Goal: Task Accomplishment & Management: Use online tool/utility

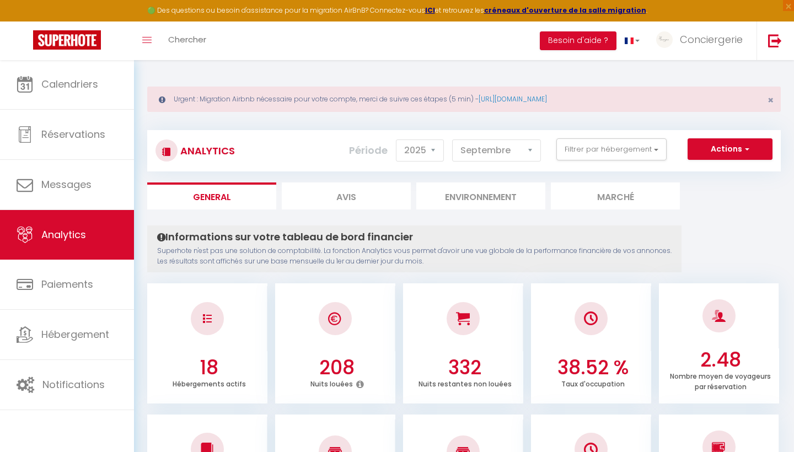
select select "2025"
select select "9"
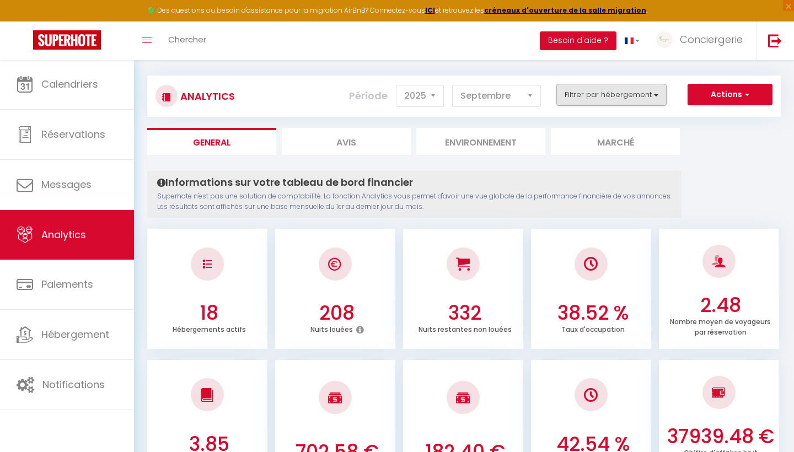
click at [639, 94] on button "Filtrer par hébergement" at bounding box center [611, 95] width 110 height 22
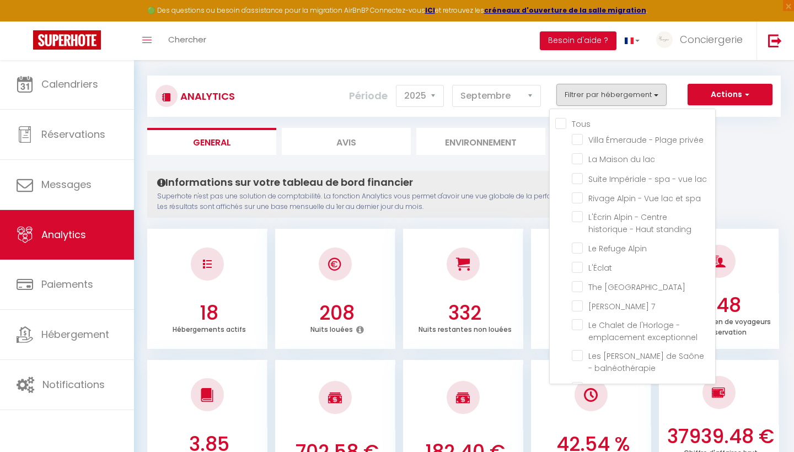
click at [563, 124] on input "Tous" at bounding box center [635, 122] width 160 height 11
checkbox input "true"
checkbox privée "true"
checkbox lac "true"
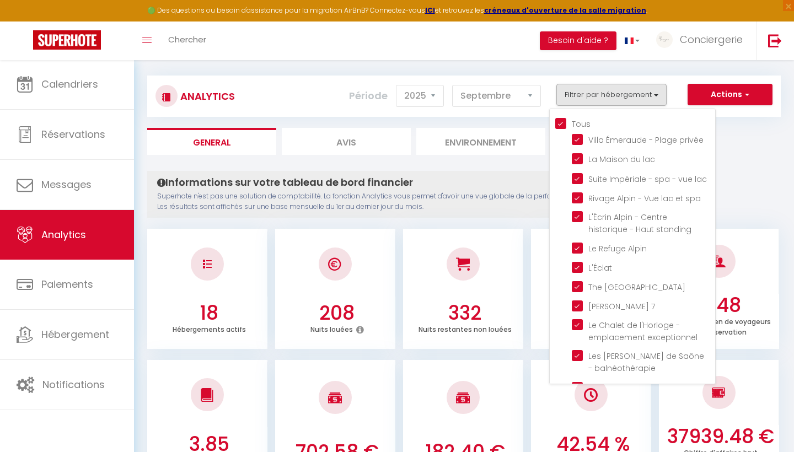
checkbox spa "true"
checkbox standing "true"
checkbox Alpin "true"
checkbox input "true"
checkbox House "true"
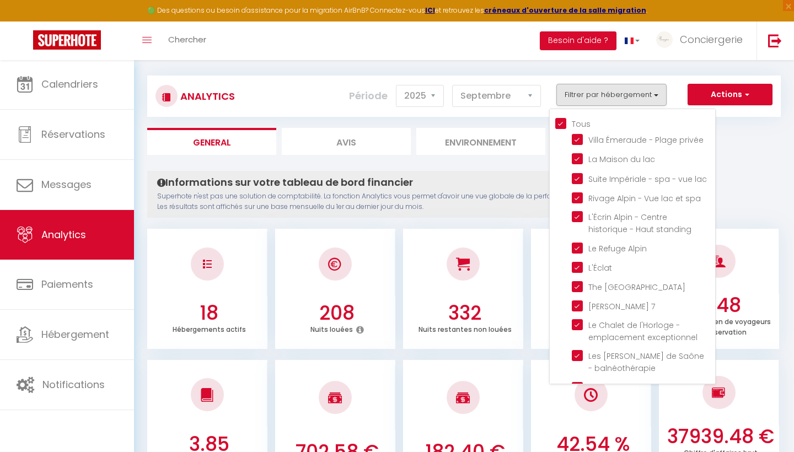
checkbox 7 "true"
checkbox exceptionnel "true"
checkbox balnéothérapie "true"
checkbox Lac "true"
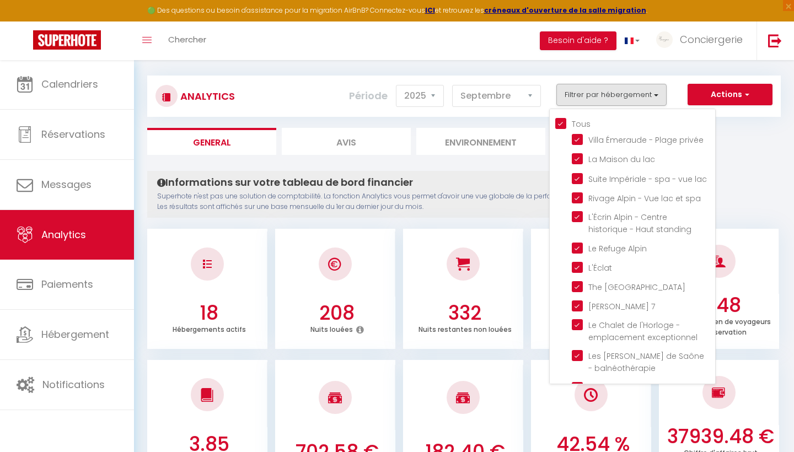
checkbox Azura "true"
checkbox Cygnes "true"
checkbox d\'Aix "true"
checkbox calme "true"
checkbox prairie "true"
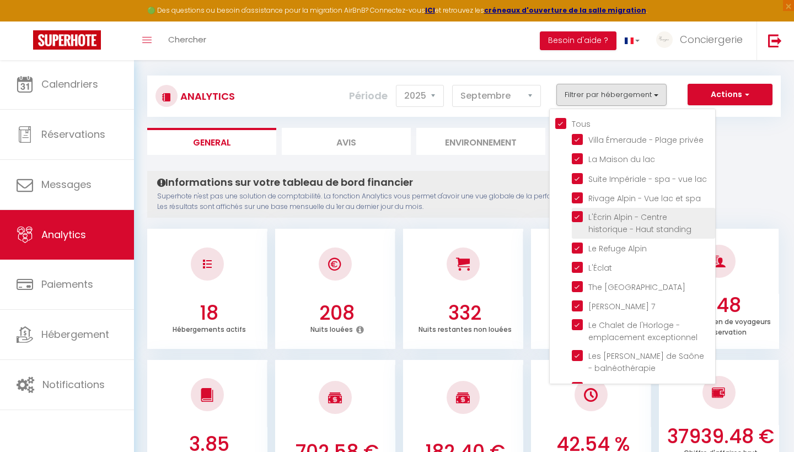
click at [578, 216] on standing "checkbox" at bounding box center [643, 216] width 143 height 11
checkbox standing "false"
checkbox input "false"
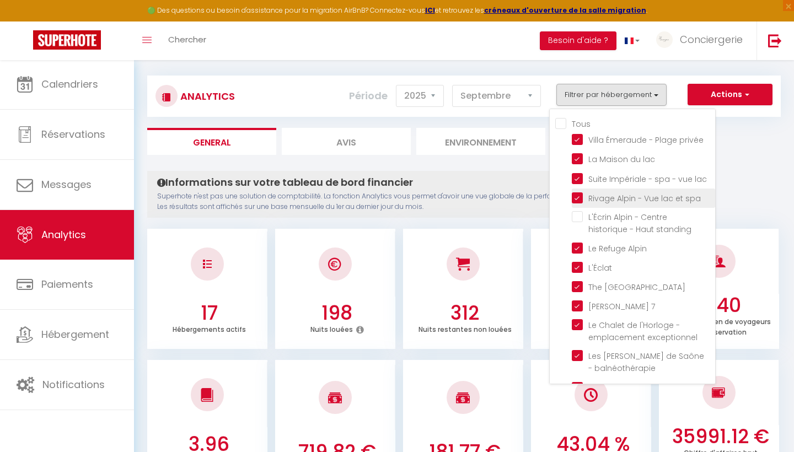
click at [580, 199] on spa "checkbox" at bounding box center [643, 197] width 143 height 11
checkbox spa "false"
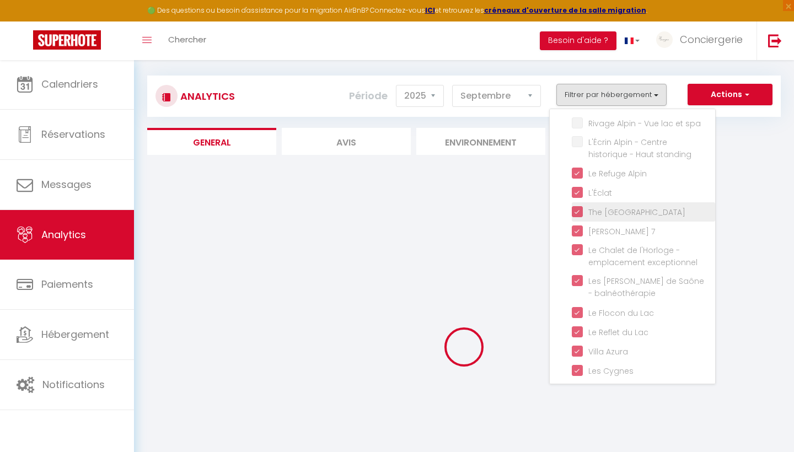
scroll to position [86, 0]
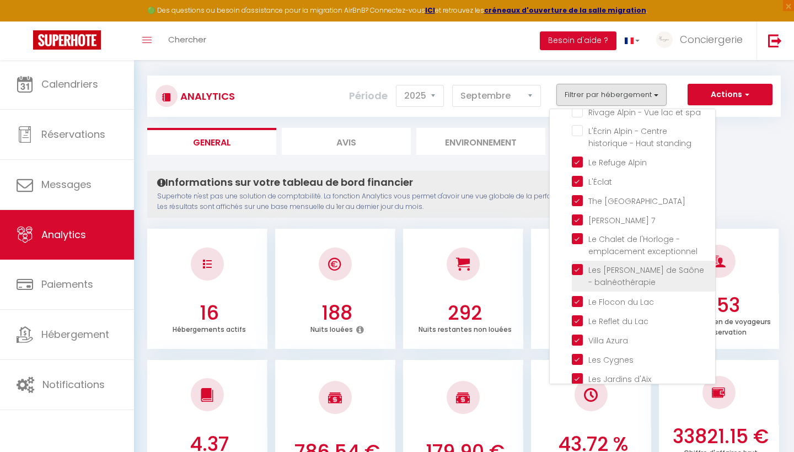
click at [578, 264] on balnéothérapie "checkbox" at bounding box center [643, 269] width 143 height 11
checkbox balnéothérapie "false"
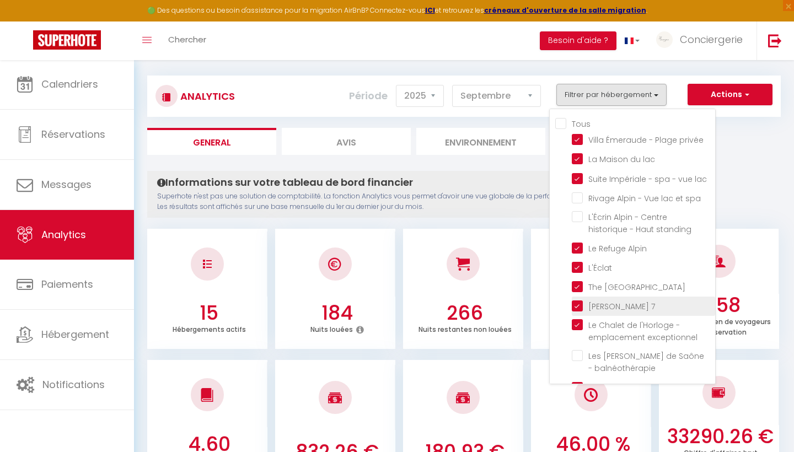
scroll to position [0, 0]
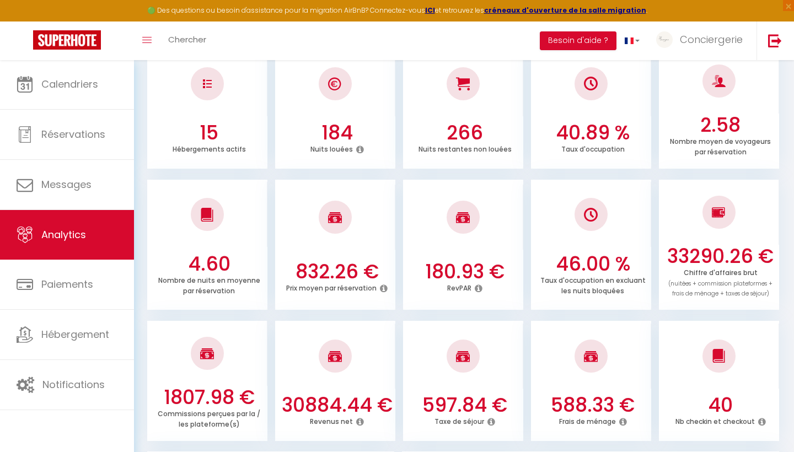
scroll to position [269, 0]
